Goal: Task Accomplishment & Management: Use online tool/utility

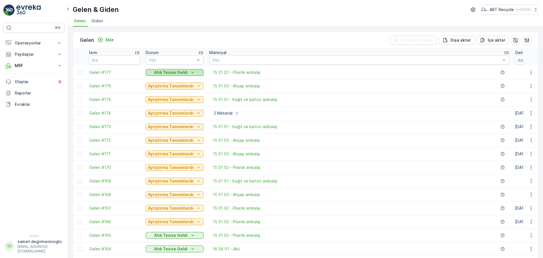
click at [181, 74] on p "Atık Tesise Geldi" at bounding box center [170, 73] width 33 height 6
click at [98, 71] on span "Gelen #177" at bounding box center [114, 73] width 51 height 6
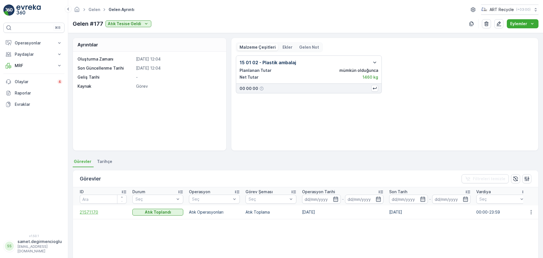
click at [88, 209] on span "21571170" at bounding box center [103, 212] width 47 height 6
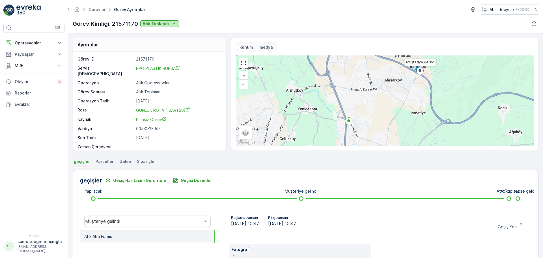
click at [168, 25] on div "Atık Toplandı" at bounding box center [159, 24] width 34 height 6
click at [168, 29] on div "Atıklar tesise geldi" at bounding box center [160, 32] width 39 height 8
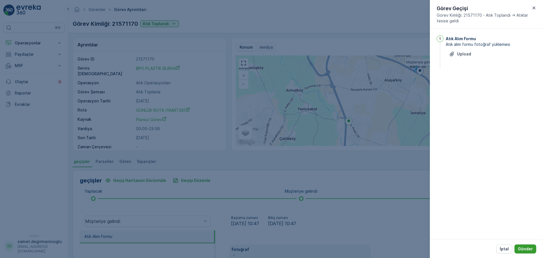
click at [524, 249] on p "Gönder" at bounding box center [525, 249] width 15 height 6
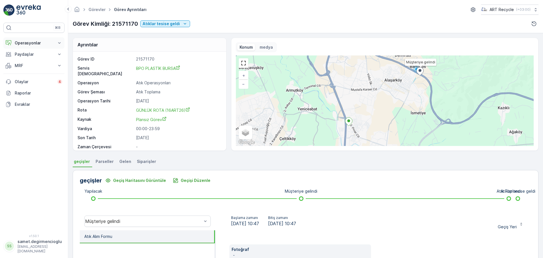
click at [23, 45] on p "Operasyonlar" at bounding box center [34, 43] width 38 height 6
click at [23, 59] on p "Planlama" at bounding box center [22, 61] width 16 height 6
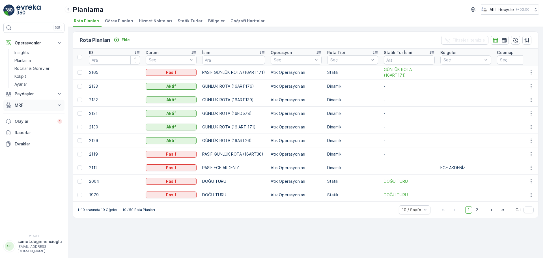
click at [24, 103] on p "MRF" at bounding box center [34, 105] width 38 height 6
click at [25, 115] on p "Gelen & Giden" at bounding box center [27, 115] width 27 height 6
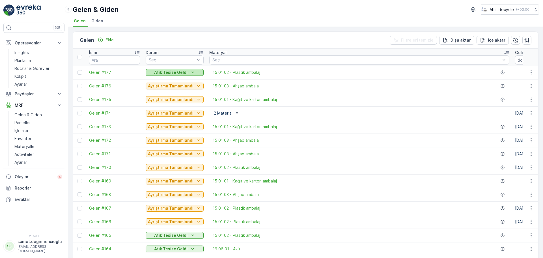
click at [163, 73] on p "Atık Tesise Geldi" at bounding box center [170, 73] width 33 height 6
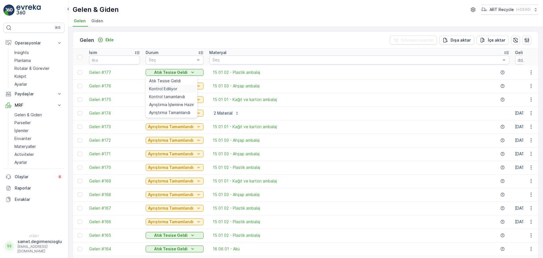
click at [163, 86] on span "Kontrol Ediliyor" at bounding box center [163, 89] width 28 height 6
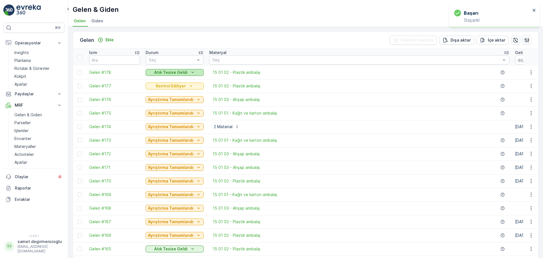
click at [165, 71] on p "Atık Tesise Geldi" at bounding box center [170, 73] width 33 height 6
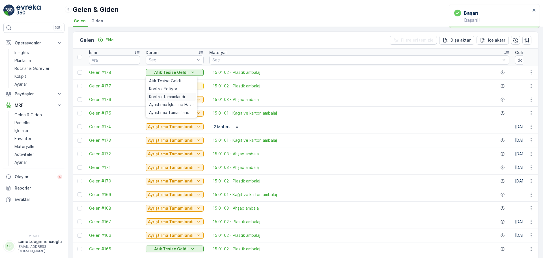
click at [166, 94] on span "Kontrol tamamlandı" at bounding box center [167, 97] width 36 height 6
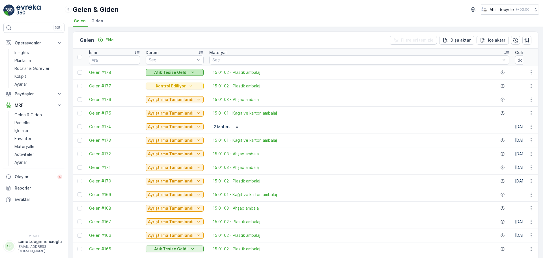
click at [168, 70] on p "Atık Tesise Geldi" at bounding box center [170, 73] width 33 height 6
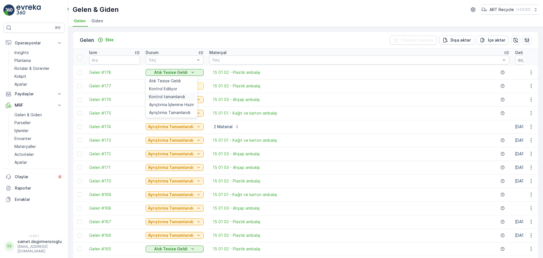
click at [163, 96] on span "Kontrol tamamlandı" at bounding box center [167, 97] width 36 height 6
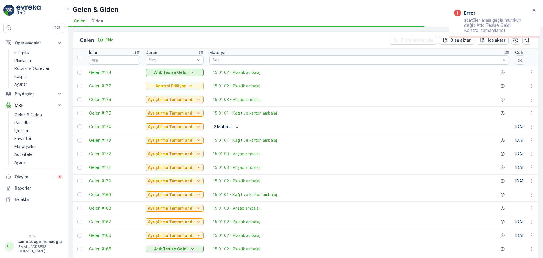
click at [159, 76] on td "Atık Tesise Geldi" at bounding box center [175, 73] width 64 height 14
click at [161, 73] on p "Atık Tesise Geldi" at bounding box center [170, 73] width 33 height 6
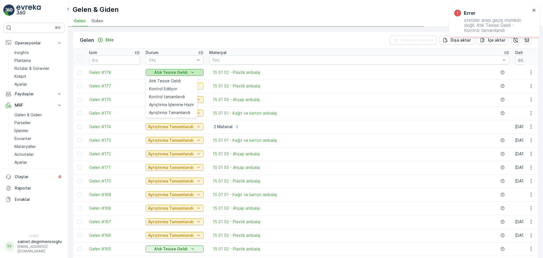
click at [161, 73] on p "Atık Tesise Geldi" at bounding box center [170, 73] width 33 height 6
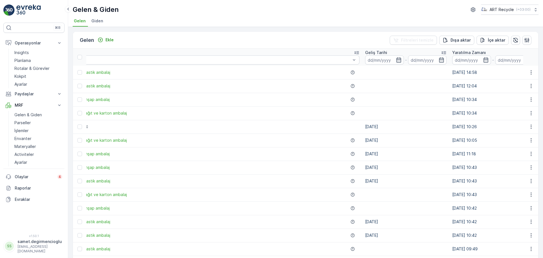
drag, startPoint x: 277, startPoint y: 77, endPoint x: 313, endPoint y: 80, distance: 36.3
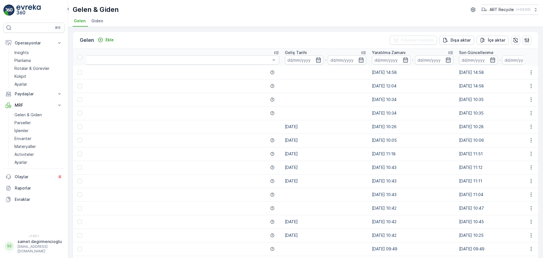
drag, startPoint x: 313, startPoint y: 80, endPoint x: 348, endPoint y: 83, distance: 34.6
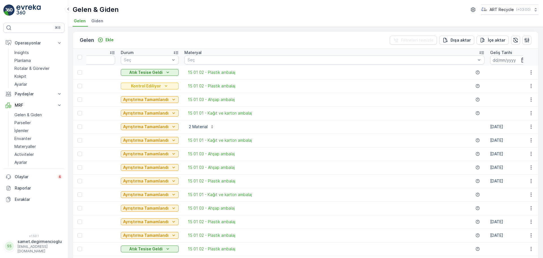
scroll to position [0, 4]
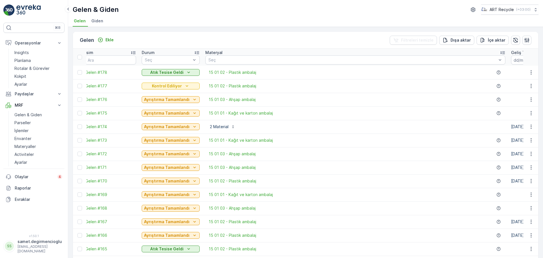
drag, startPoint x: 348, startPoint y: 83, endPoint x: 329, endPoint y: 82, distance: 18.9
click at [173, 84] on p "Kontrol Ediliyor" at bounding box center [167, 86] width 30 height 6
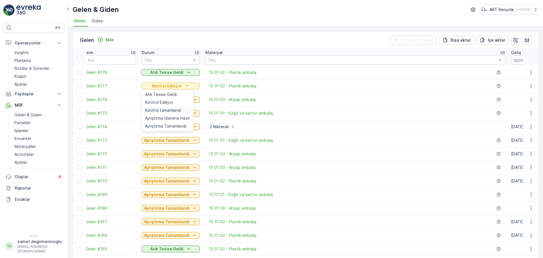
click at [172, 110] on span "Kontrol tamamlandı" at bounding box center [163, 110] width 36 height 6
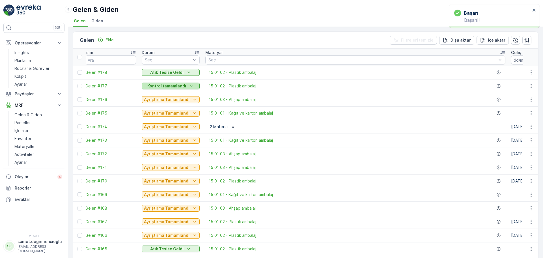
click at [176, 83] on p "Kontrol tamamlandı" at bounding box center [166, 86] width 39 height 6
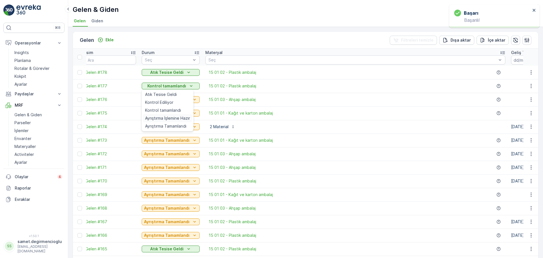
click at [168, 116] on span "Ayrıştırma İşlemine Hazır" at bounding box center [167, 118] width 45 height 6
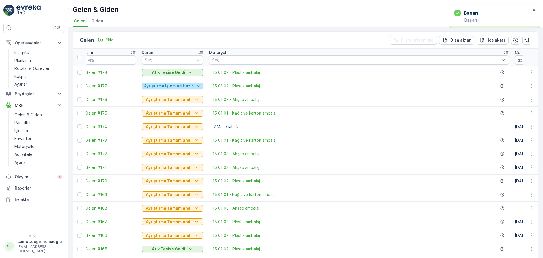
click at [191, 83] on p "Ayrıştırma İşlemine Hazır" at bounding box center [168, 86] width 49 height 6
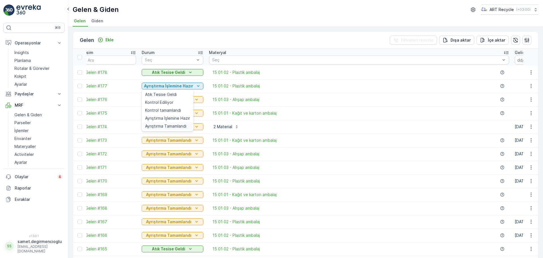
click at [162, 126] on span "Ayrıştırma Tamamlandı" at bounding box center [165, 126] width 41 height 6
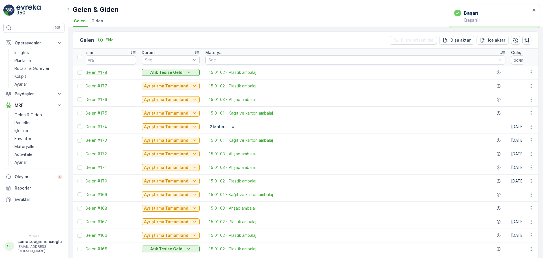
click at [105, 71] on span "Gelen #178" at bounding box center [110, 73] width 51 height 6
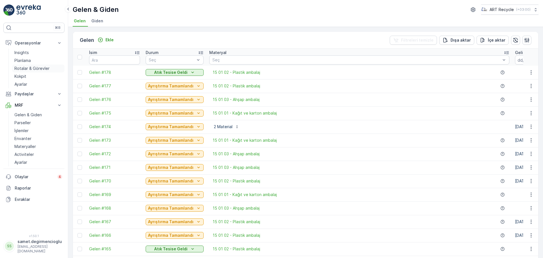
click at [35, 71] on p "Rotalar & Görevler" at bounding box center [31, 69] width 35 height 6
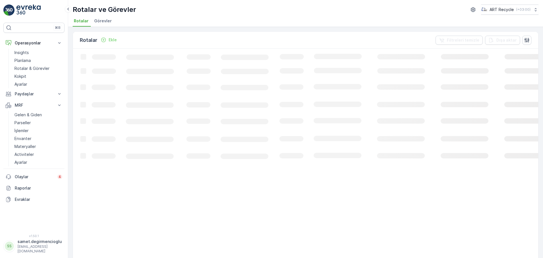
click at [107, 23] on span "Görevler" at bounding box center [103, 21] width 18 height 6
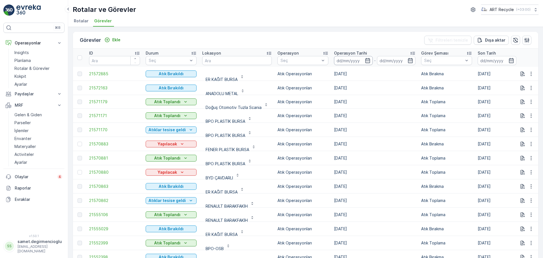
click at [362, 61] on input at bounding box center [353, 60] width 39 height 9
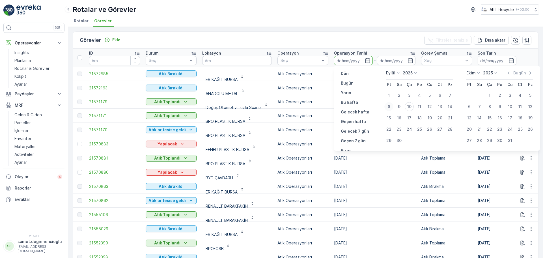
click at [389, 106] on div "8" at bounding box center [388, 106] width 9 height 9
type input "[DATE]"
click at [389, 106] on div "8" at bounding box center [388, 106] width 9 height 9
type input "[DATE]"
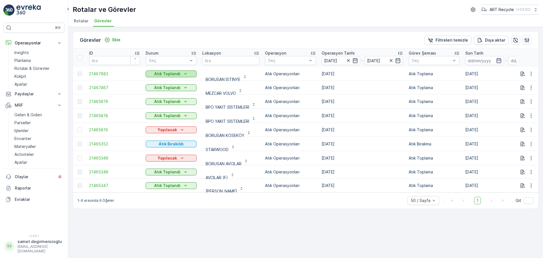
click at [173, 74] on p "Atık Toplandı" at bounding box center [167, 74] width 26 height 6
click at [172, 81] on span "Atıklar tesise geldi" at bounding box center [166, 82] width 35 height 6
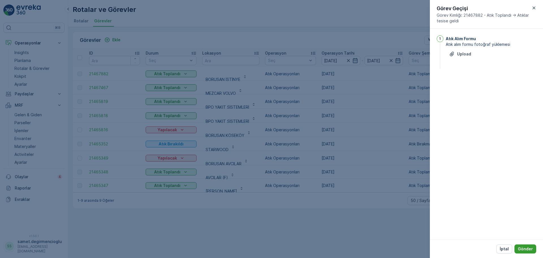
click at [524, 245] on button "Gönder" at bounding box center [525, 248] width 22 height 9
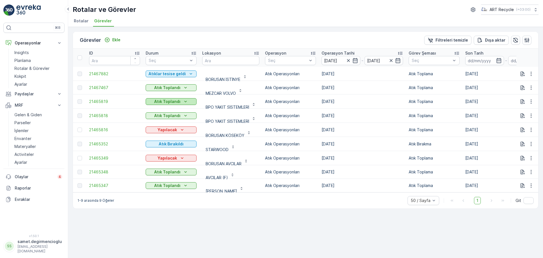
click at [170, 100] on p "Atık Toplandı" at bounding box center [167, 102] width 26 height 6
click at [173, 108] on span "Atıklar tesise geldi" at bounding box center [166, 110] width 35 height 6
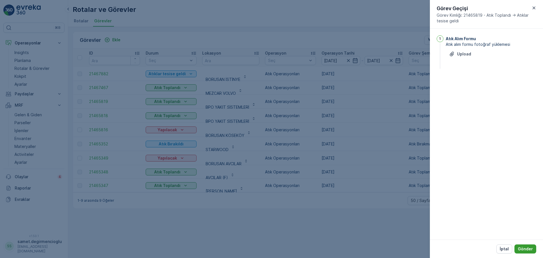
click at [520, 247] on p "Gönder" at bounding box center [525, 249] width 15 height 6
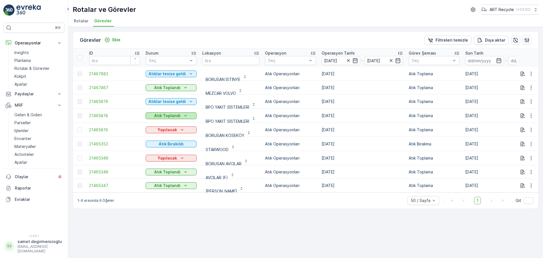
click at [168, 117] on p "Atık Toplandı" at bounding box center [167, 116] width 26 height 6
click at [168, 123] on span "Atıklar tesise geldi" at bounding box center [166, 124] width 35 height 6
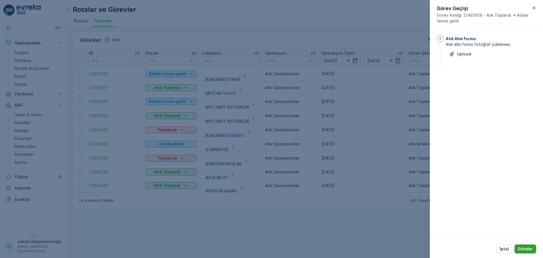
click at [529, 247] on p "Gönder" at bounding box center [525, 249] width 15 height 6
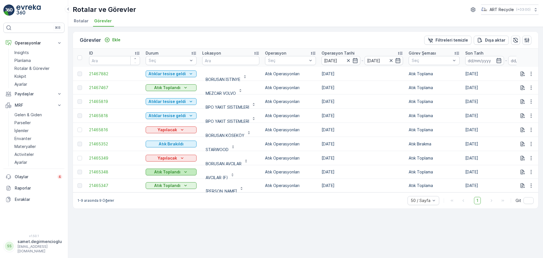
scroll to position [2, 0]
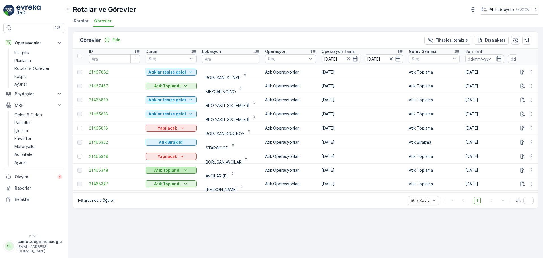
click at [175, 171] on p "Atık Toplandı" at bounding box center [167, 170] width 26 height 6
click at [171, 176] on span "Atıklar tesise geldi" at bounding box center [166, 179] width 35 height 6
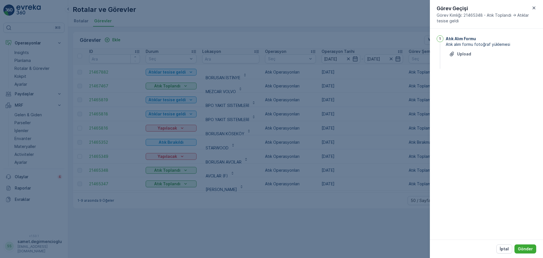
drag, startPoint x: 504, startPoint y: 248, endPoint x: 501, endPoint y: 246, distance: 3.7
click at [503, 248] on p "İptal" at bounding box center [504, 249] width 9 height 6
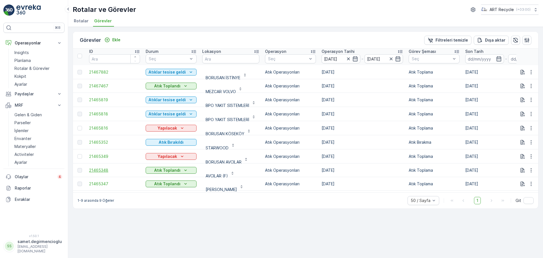
click at [95, 170] on span "21465348" at bounding box center [114, 170] width 51 height 6
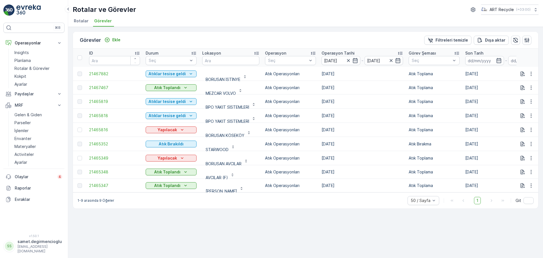
scroll to position [2, 0]
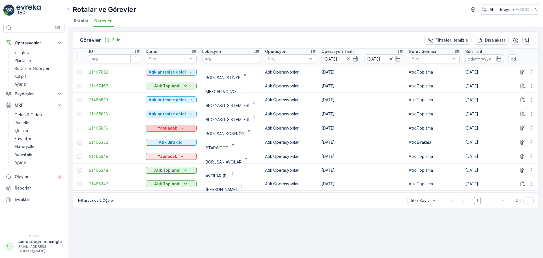
click at [179, 126] on icon "Yapılacak" at bounding box center [182, 128] width 6 height 6
click at [166, 135] on span "Müşteriye gelindi" at bounding box center [165, 137] width 33 height 6
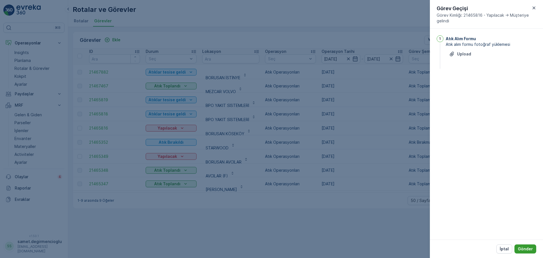
click at [531, 250] on p "Gönder" at bounding box center [525, 249] width 15 height 6
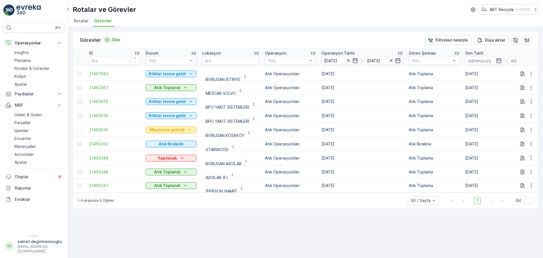
click at [178, 128] on p "Müşteriye gelindi" at bounding box center [167, 130] width 35 height 6
click at [167, 137] on span "Atık Toplandı" at bounding box center [161, 138] width 25 height 6
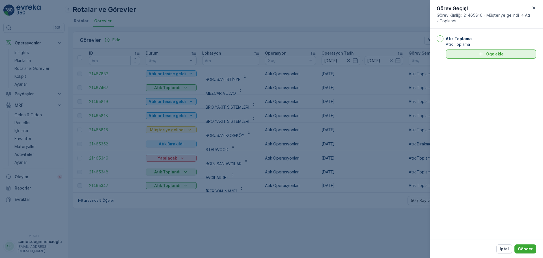
click at [492, 57] on p "Öğe ekle" at bounding box center [495, 54] width 18 height 6
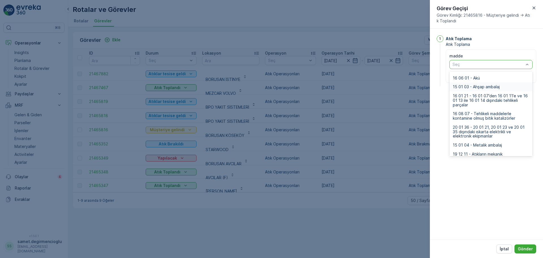
scroll to position [106, 0]
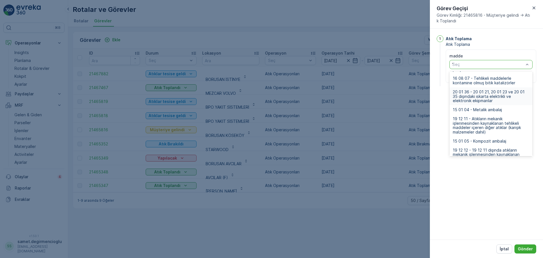
type input "16"
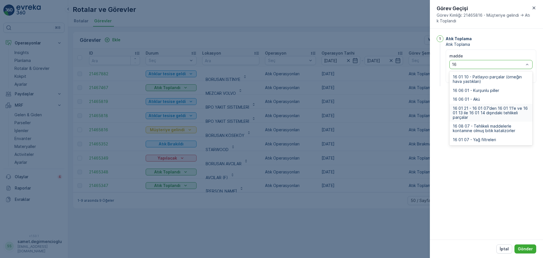
click at [478, 113] on span "16 01 21 - 16 01 07’den 16 01 11’e ve 16 01 13 ile 16 01 14 dışındaki tehlikeli…" at bounding box center [491, 112] width 76 height 13
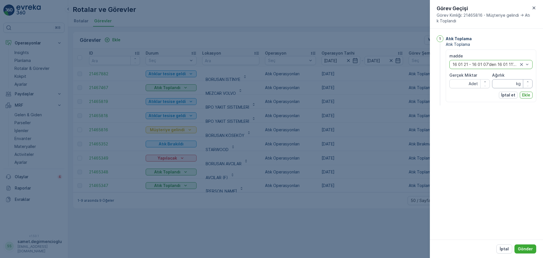
click at [508, 86] on input "Ağırlık" at bounding box center [512, 83] width 40 height 9
type input "4120"
click at [528, 96] on p "Ekle" at bounding box center [526, 95] width 8 height 6
type Miktar "200"
click at [526, 246] on p "Gönder" at bounding box center [525, 249] width 15 height 6
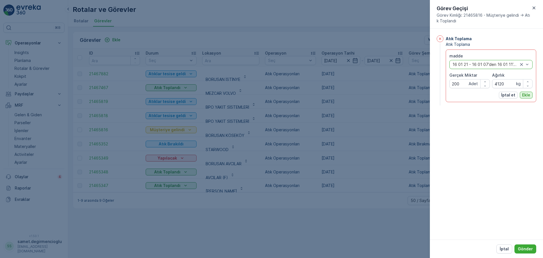
click at [529, 97] on p "Ekle" at bounding box center [526, 95] width 8 height 6
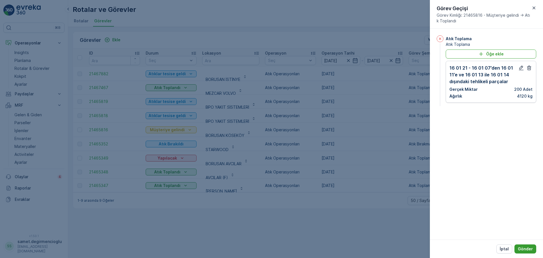
click at [523, 246] on p "Gönder" at bounding box center [525, 249] width 15 height 6
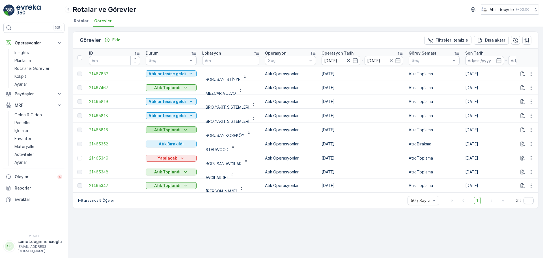
click at [179, 130] on p "Atık Toplandı" at bounding box center [167, 130] width 26 height 6
click at [177, 139] on span "Atıklar tesise geldi" at bounding box center [166, 138] width 35 height 6
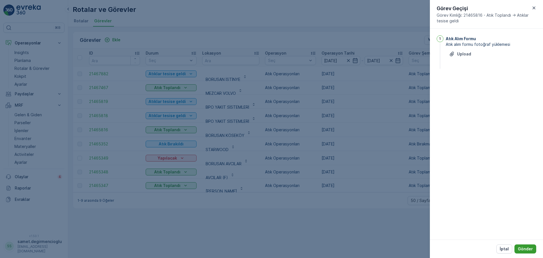
click at [521, 246] on p "Gönder" at bounding box center [525, 249] width 15 height 6
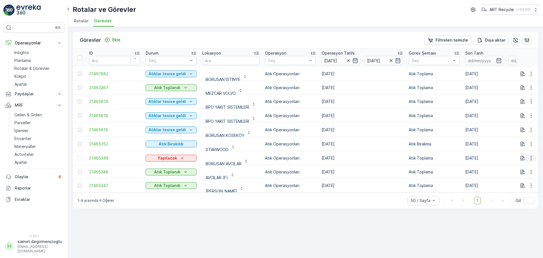
click at [526, 161] on button "button" at bounding box center [531, 158] width 10 height 7
click at [510, 187] on div "Rotadan kaldır" at bounding box center [517, 190] width 49 height 8
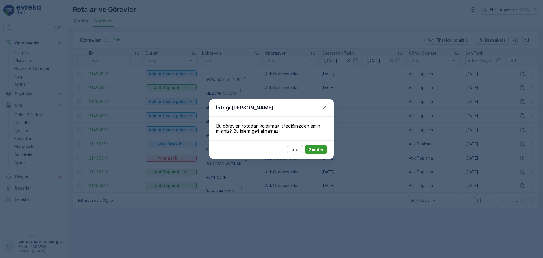
click at [322, 148] on p "Gönder" at bounding box center [315, 150] width 15 height 6
